Goal: Task Accomplishment & Management: Use online tool/utility

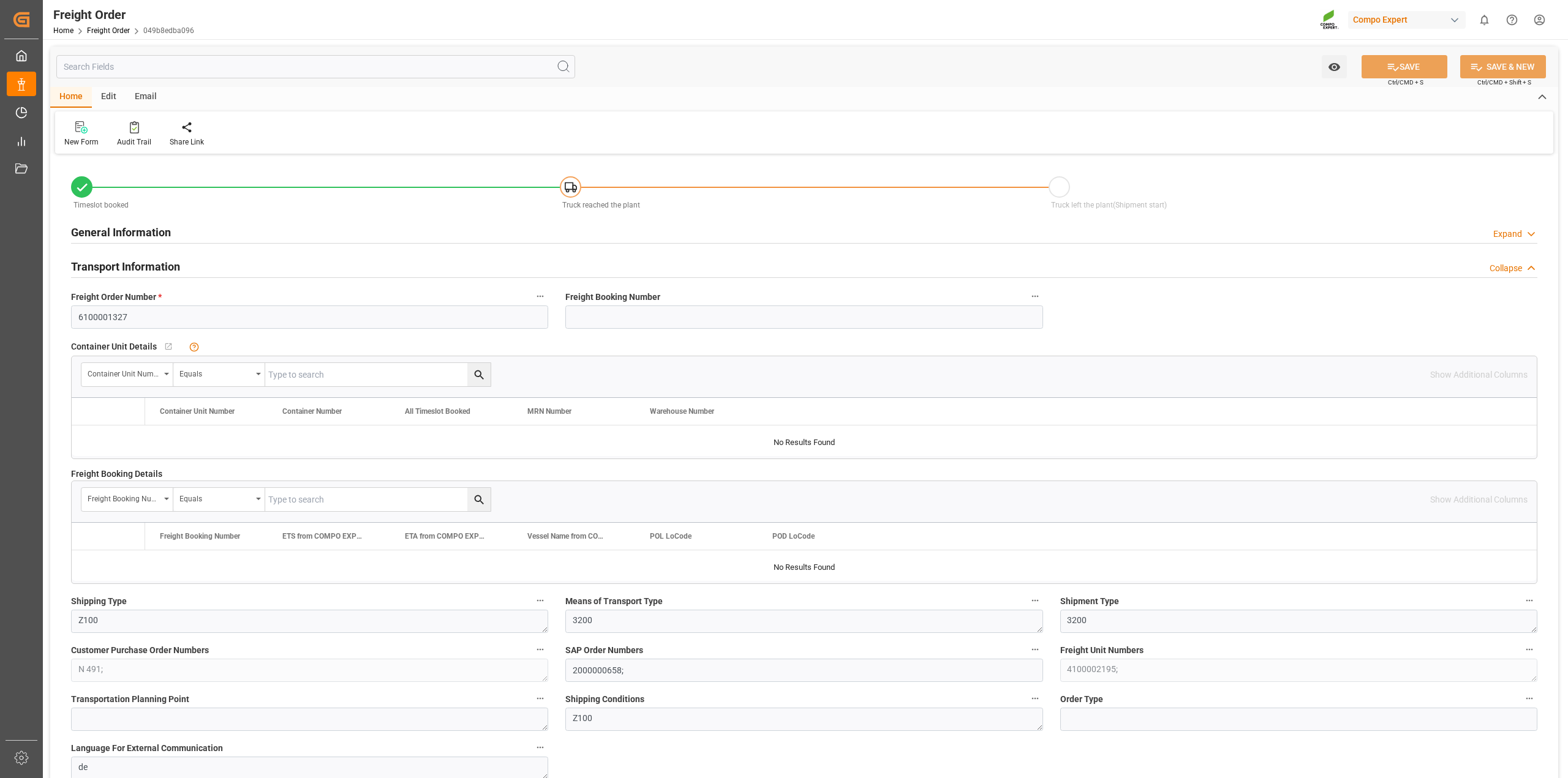
type input "0"
type input "24288"
type input "0"
type input "24288"
type input "[DATE] 01:00"
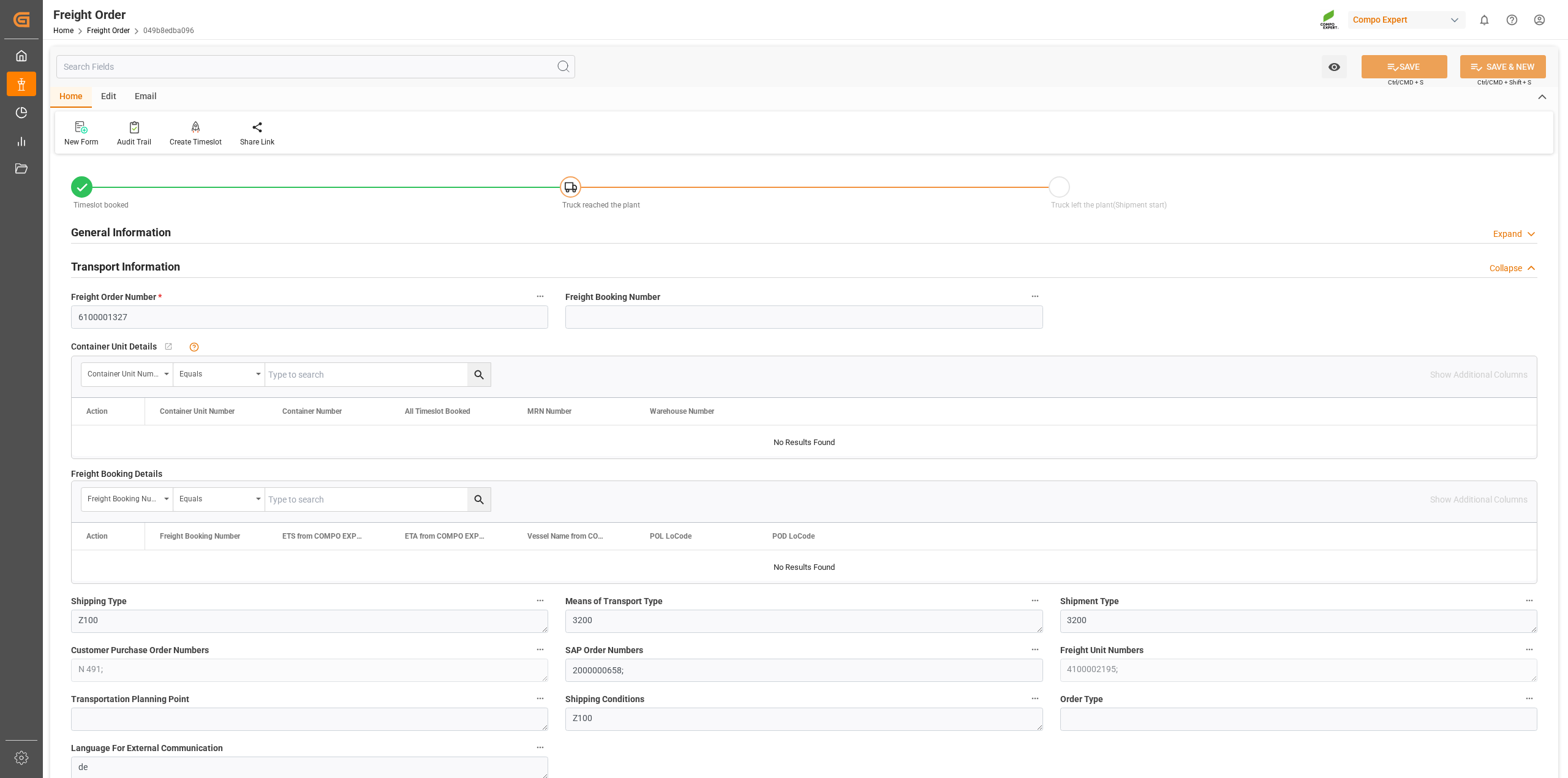
type input "[DATE] 16:15"
